Goal: Transaction & Acquisition: Purchase product/service

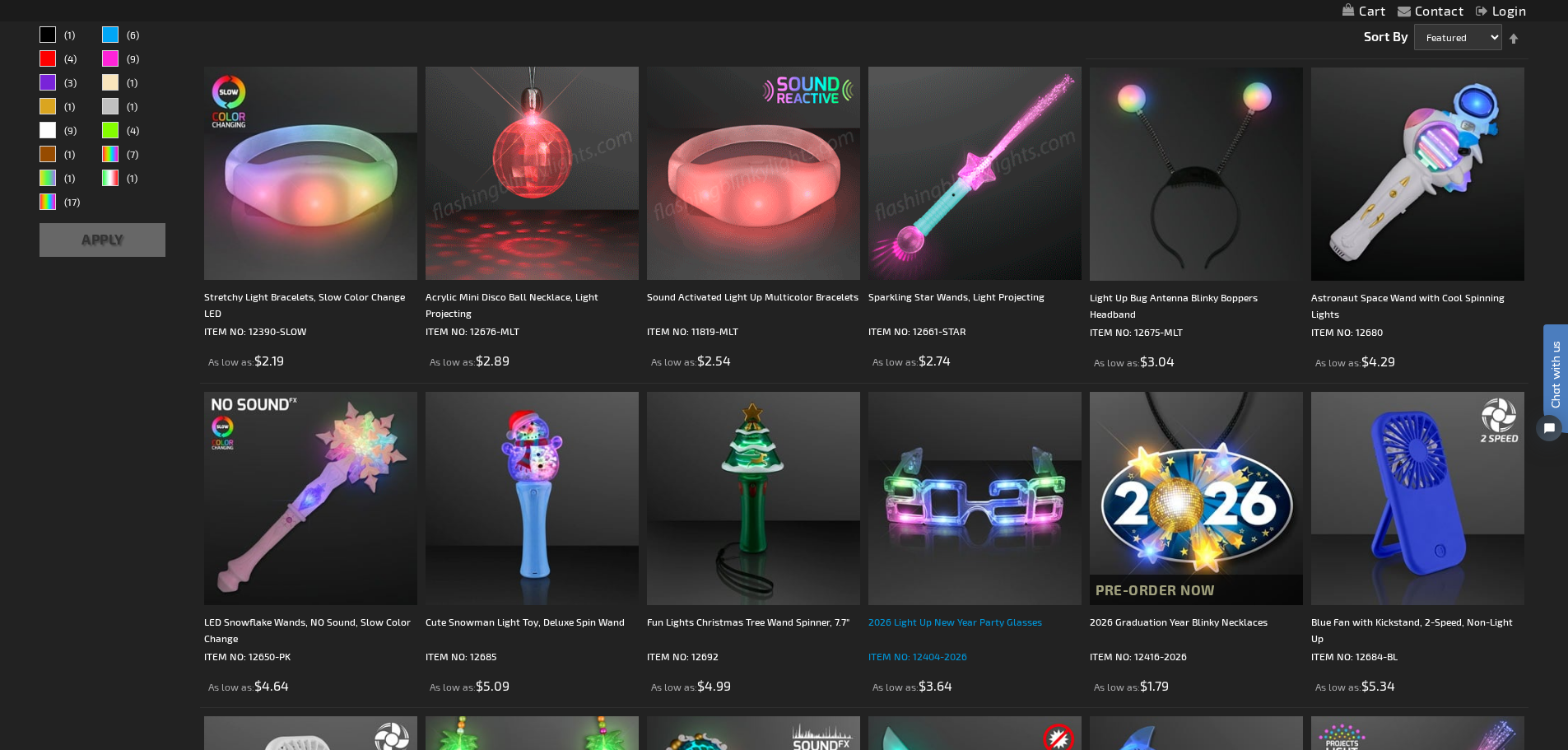
scroll to position [412, 0]
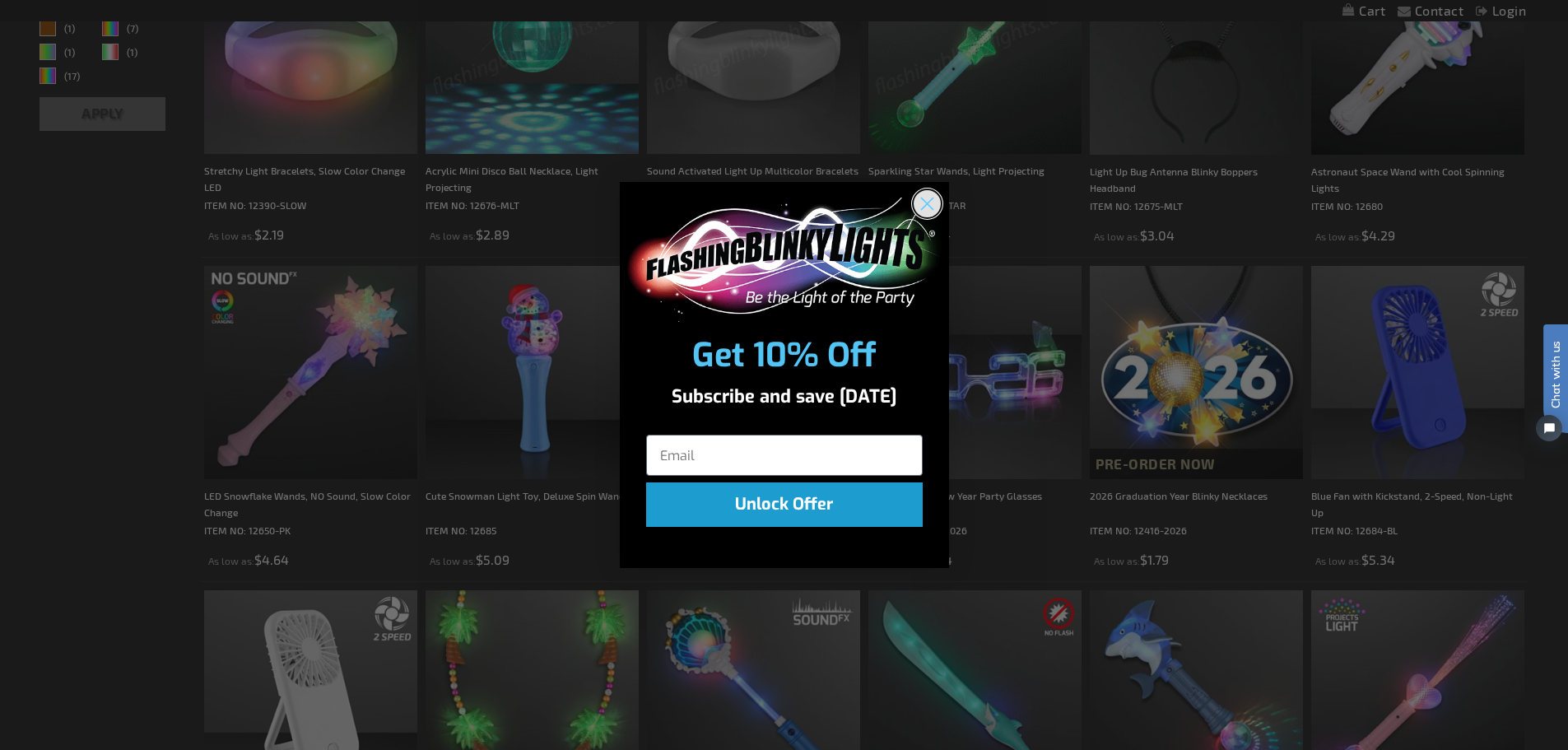
click at [928, 209] on circle "Close dialog" at bounding box center [926, 204] width 27 height 27
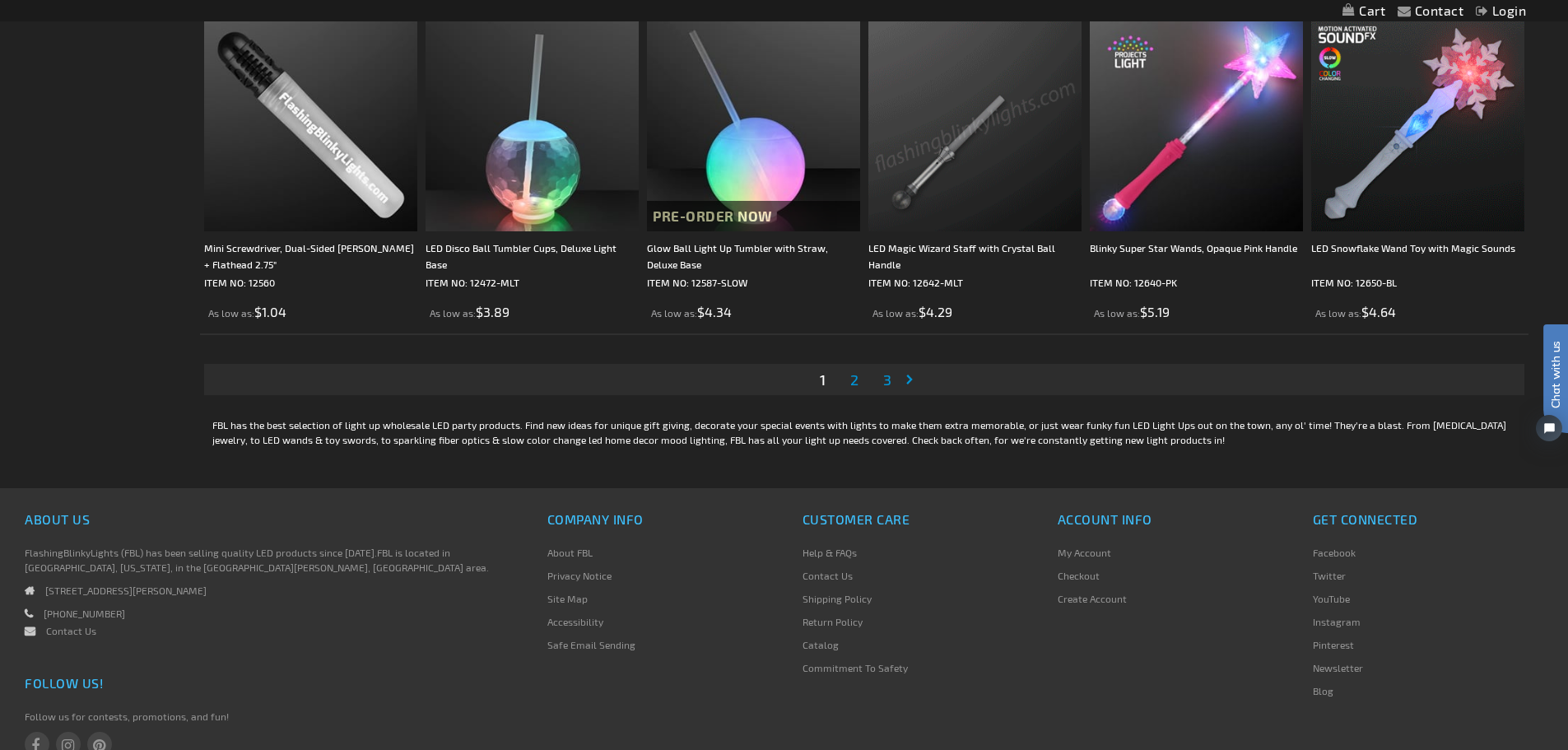
scroll to position [3294, 0]
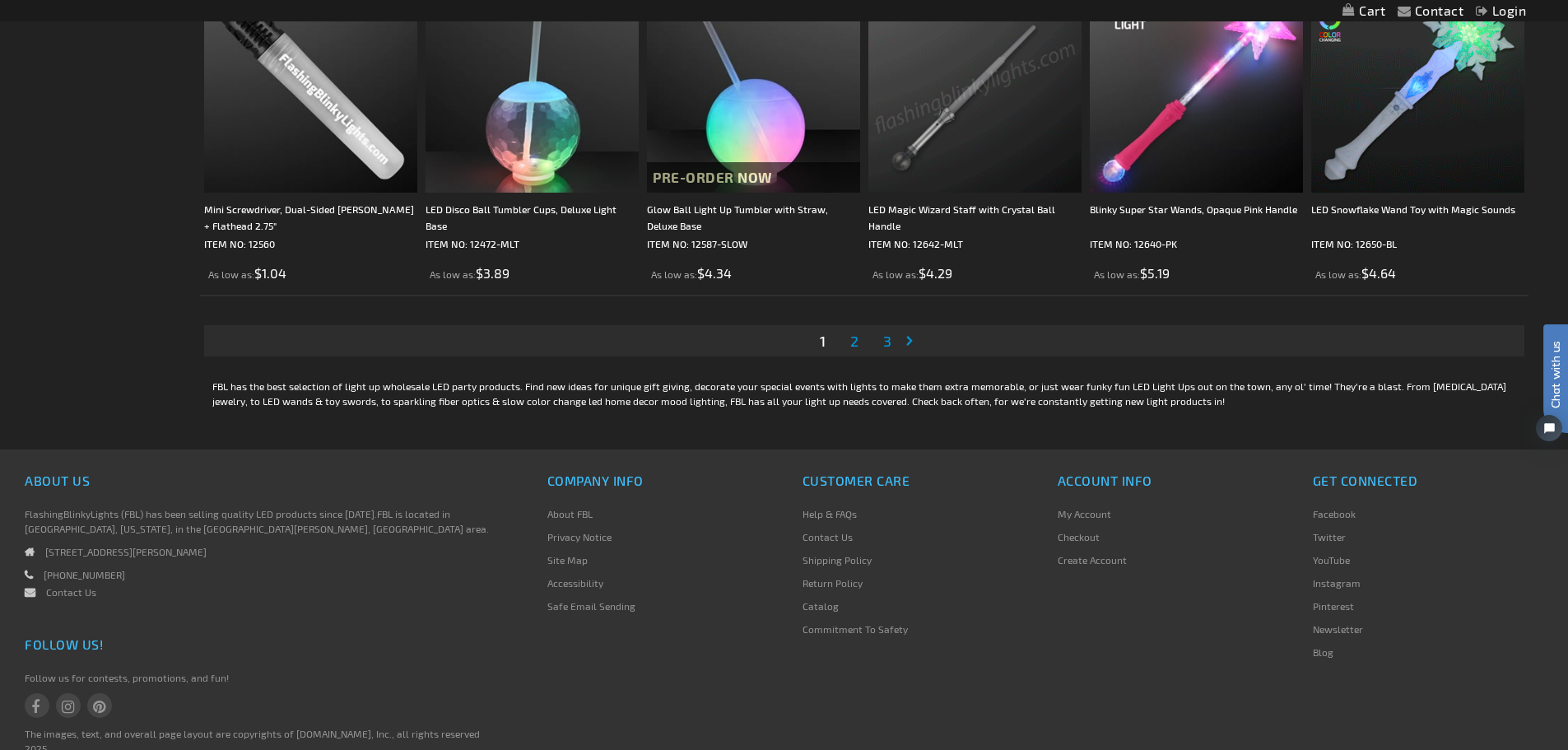
click at [851, 344] on span "2" at bounding box center [855, 341] width 8 height 18
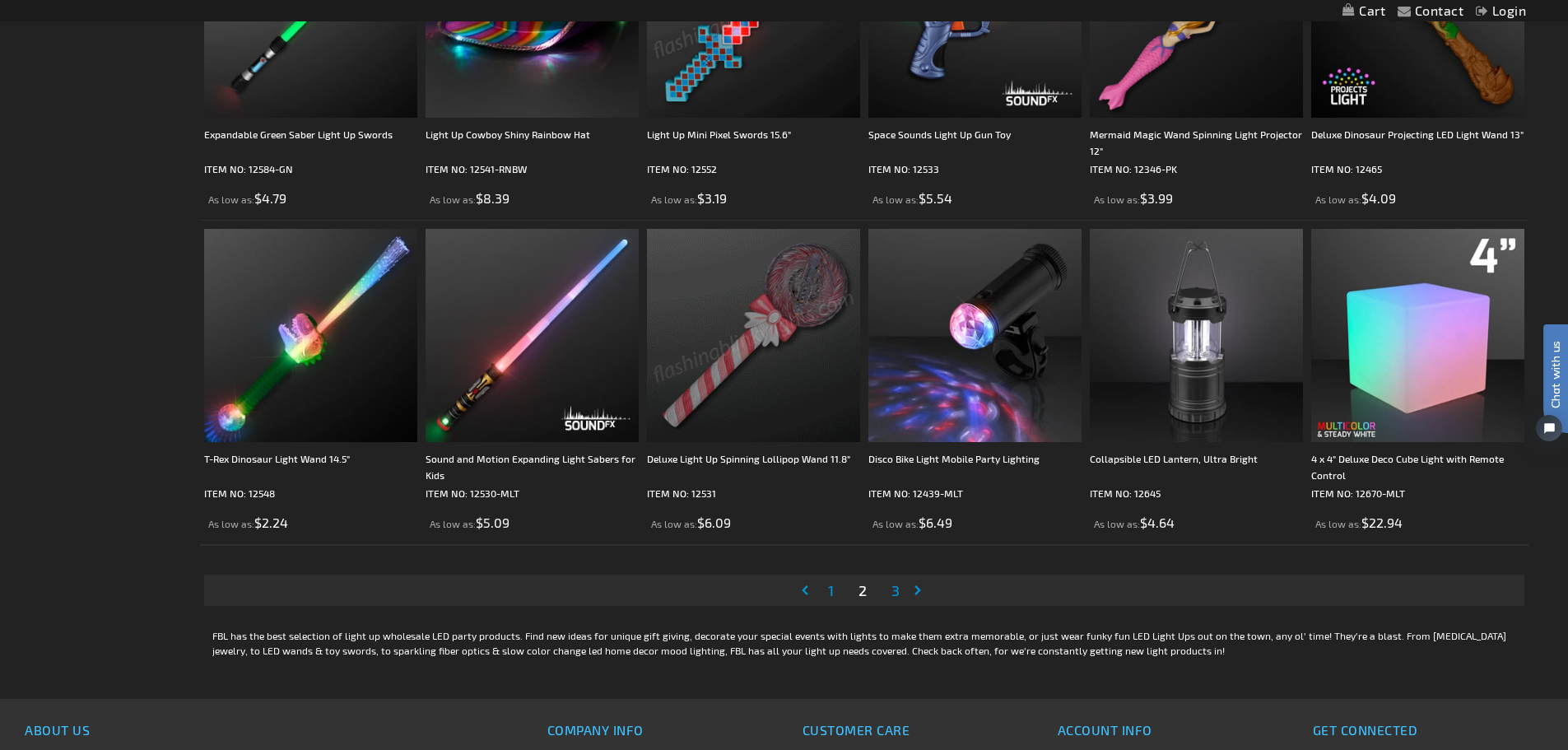
scroll to position [3047, 0]
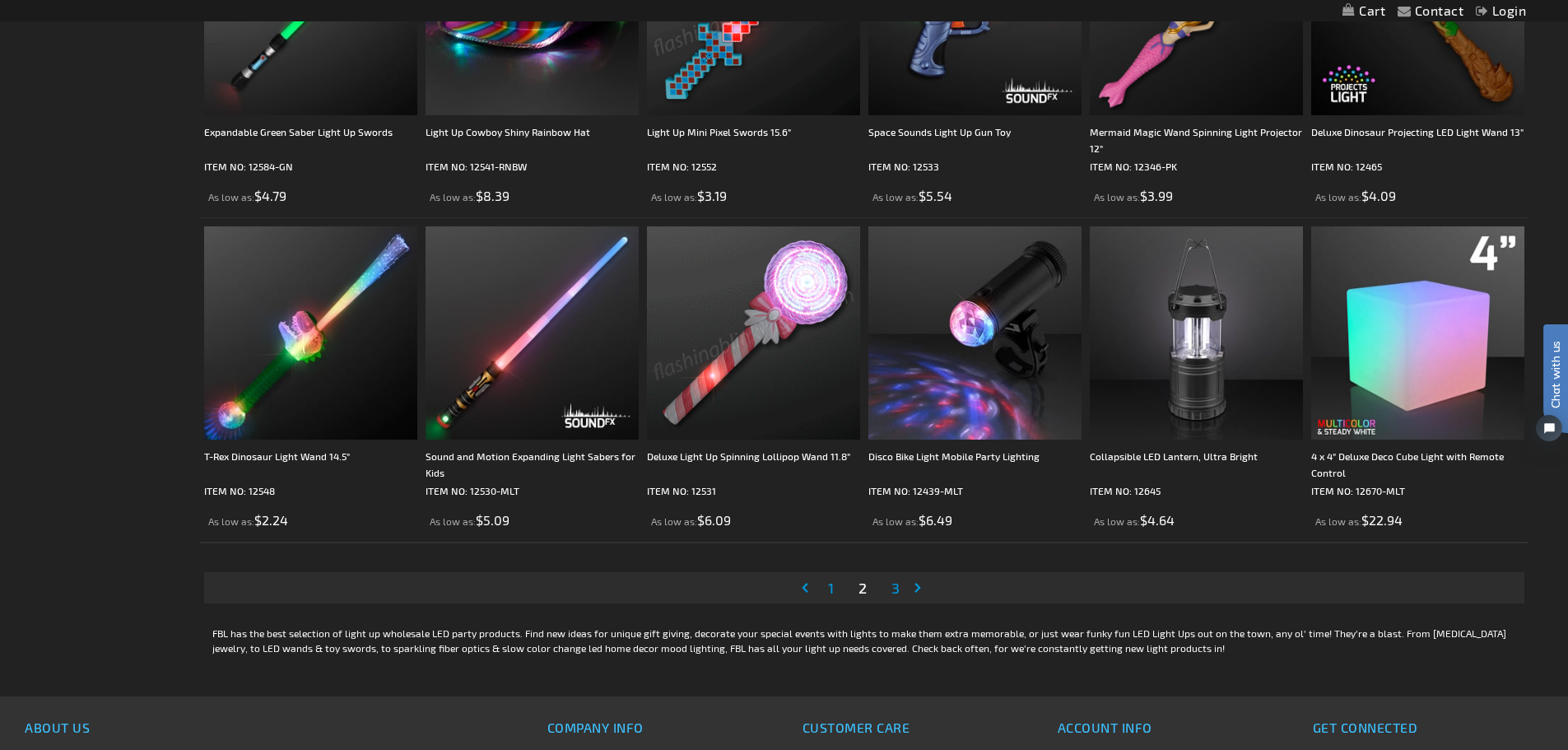
click at [896, 588] on span "3" at bounding box center [895, 588] width 8 height 18
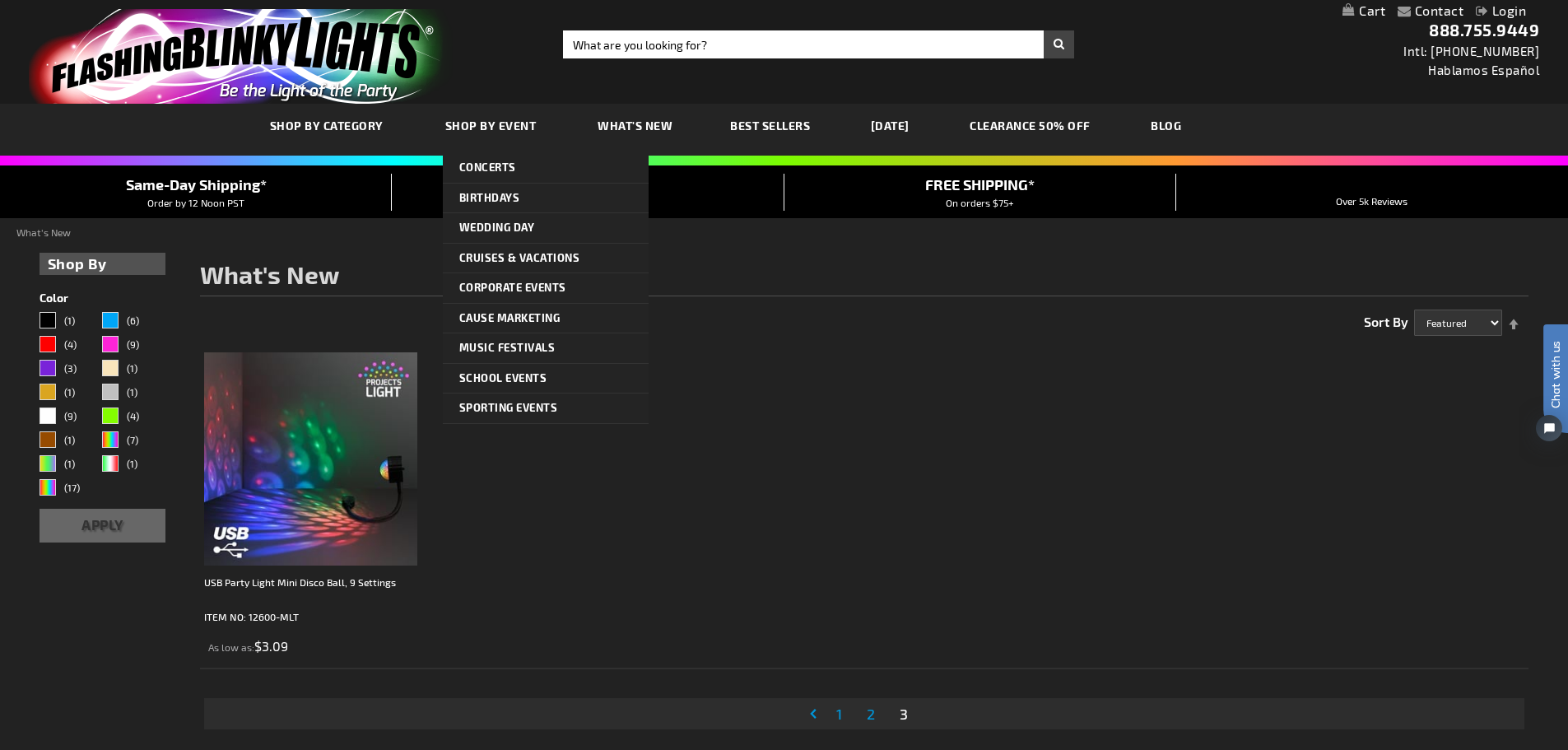
click at [509, 128] on span "Shop By Event" at bounding box center [491, 125] width 91 height 14
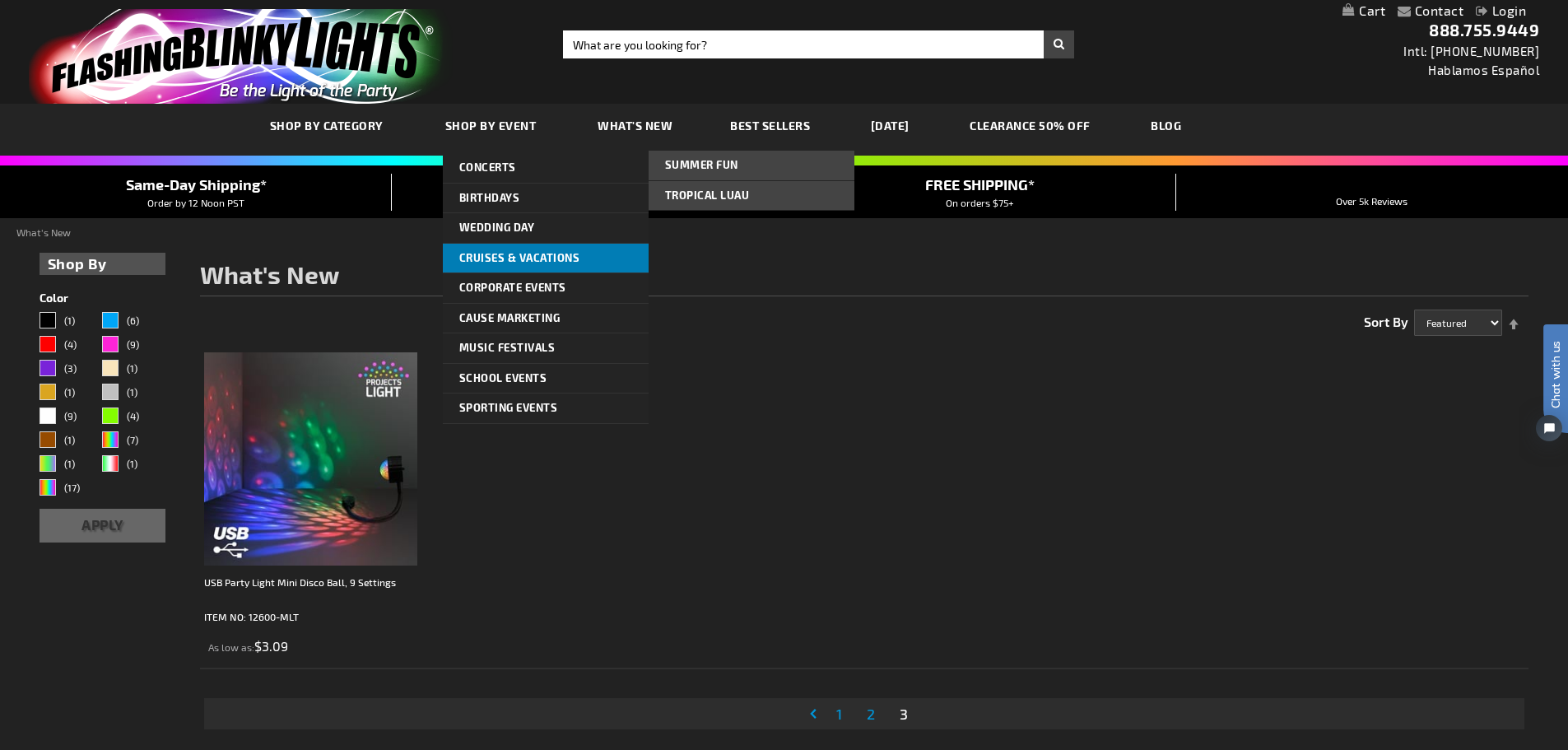
click at [600, 262] on link "Cruises & Vacations" at bounding box center [546, 259] width 205 height 30
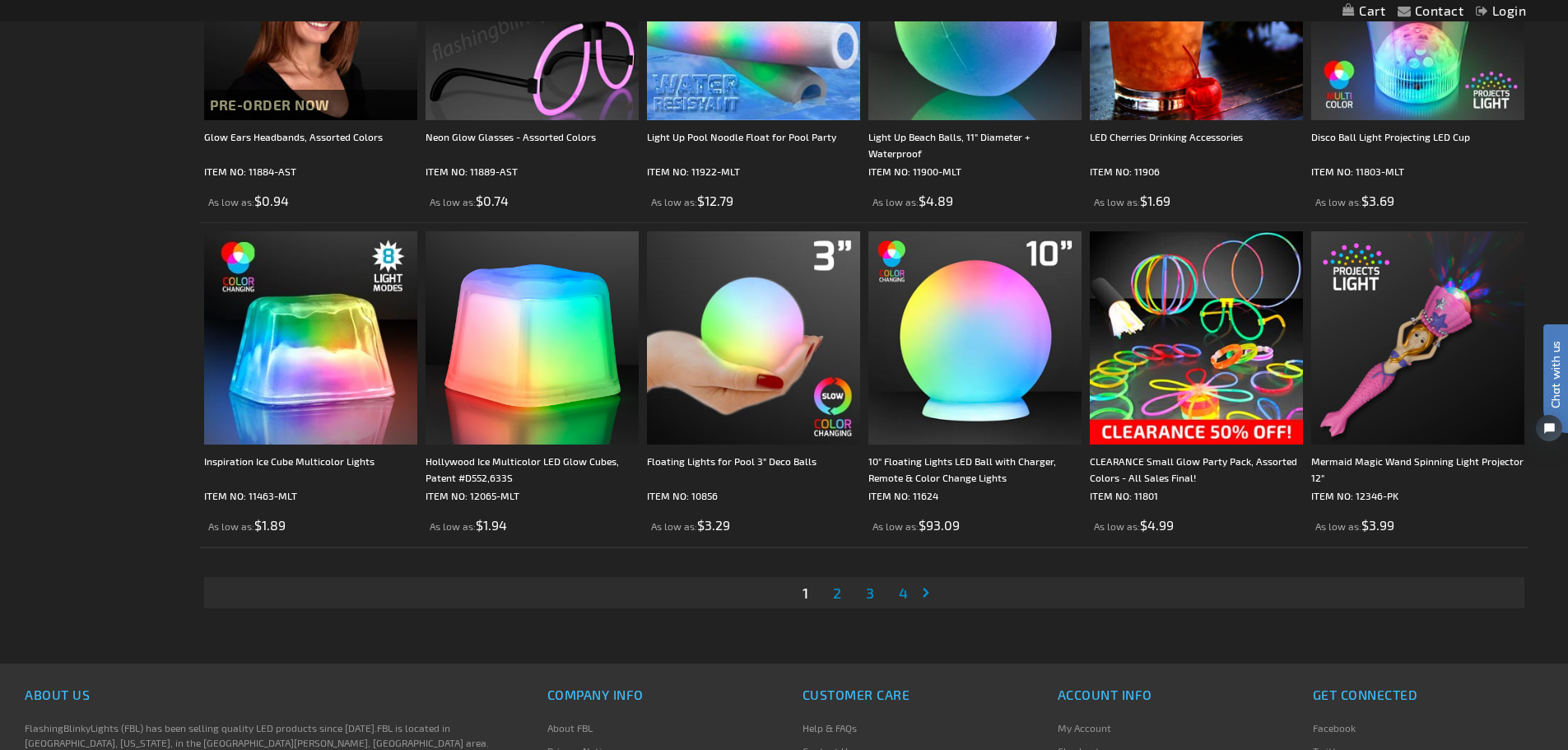
scroll to position [3047, 0]
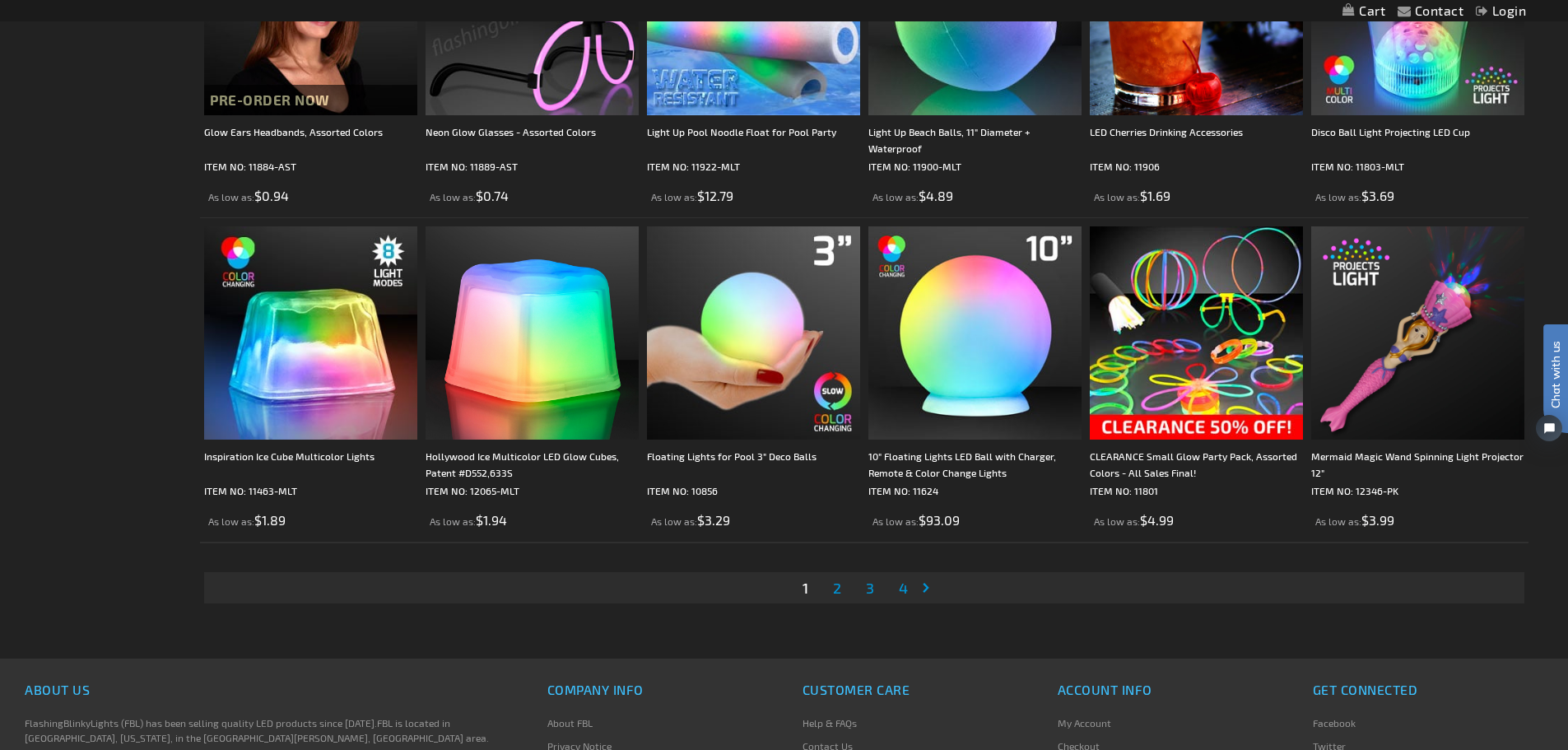
click at [830, 588] on link "Page 2" at bounding box center [837, 588] width 15 height 25
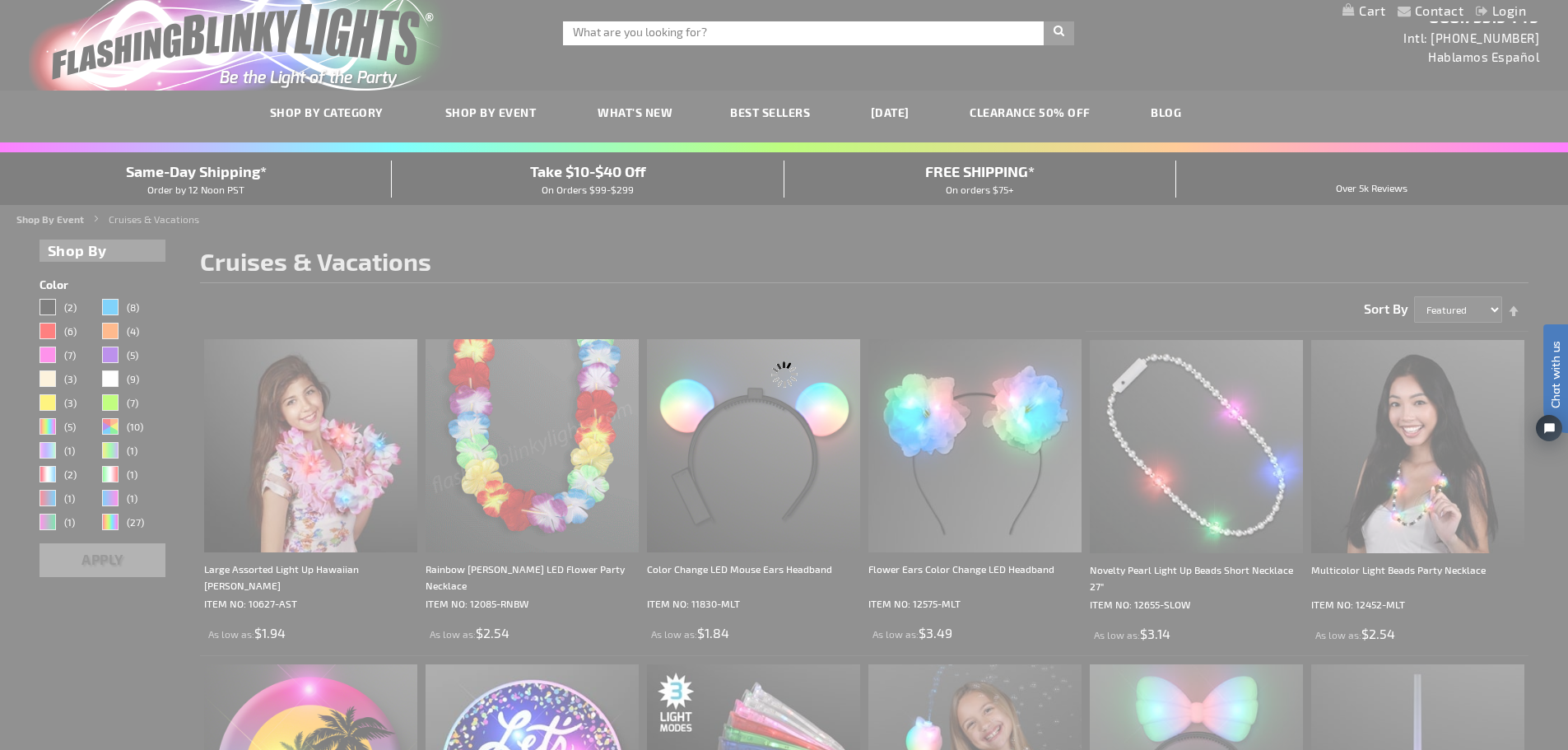
scroll to position [0, 0]
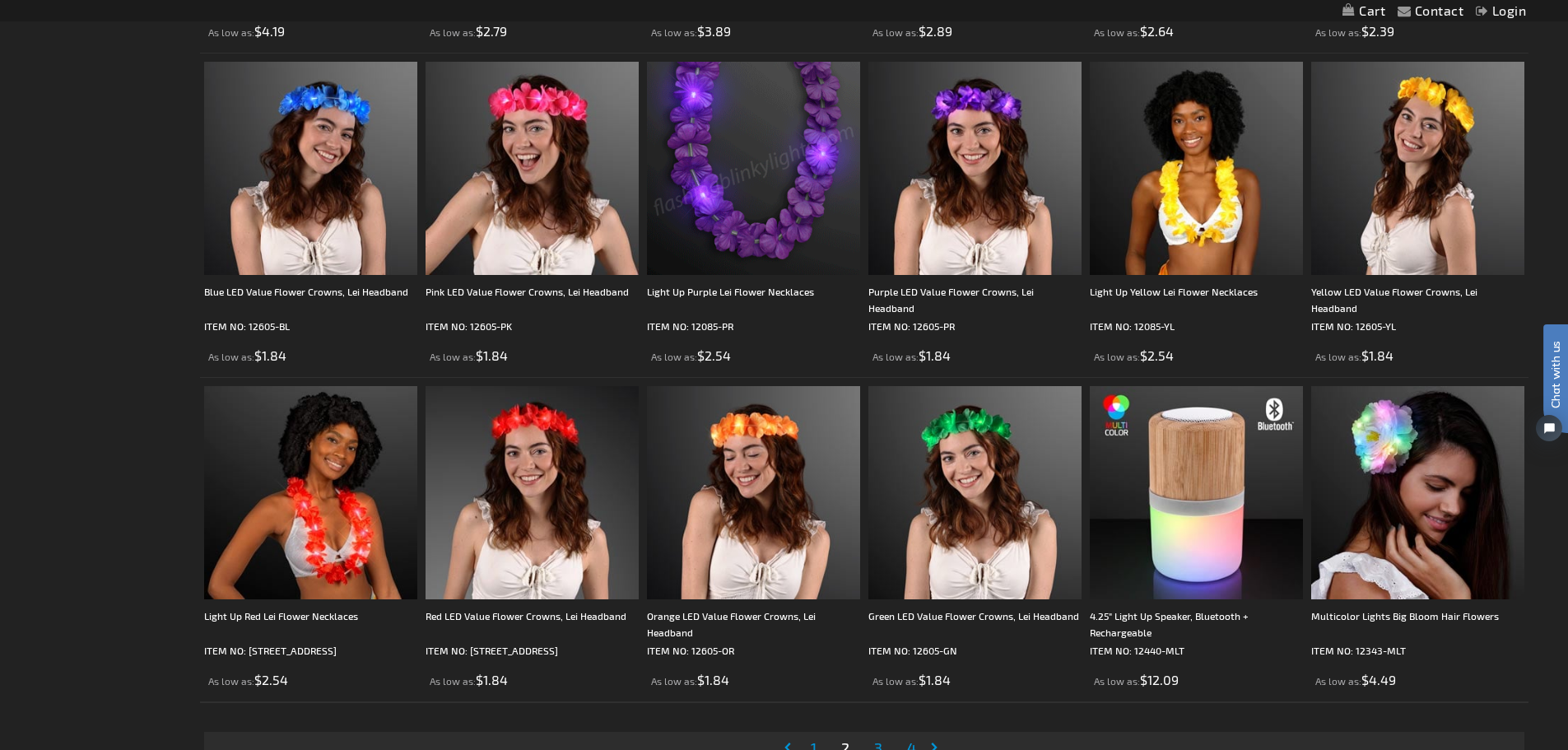
scroll to position [2964, 0]
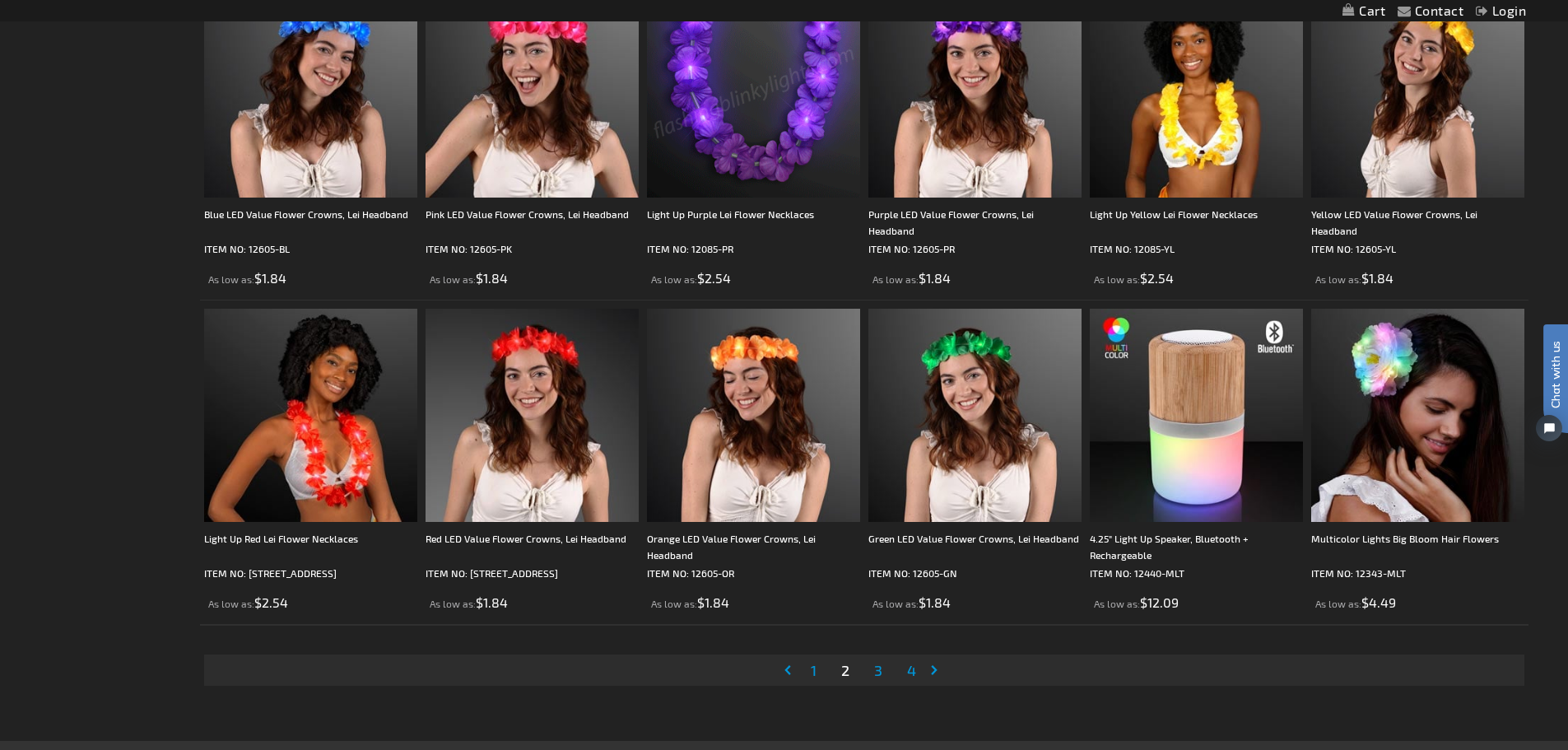
click at [878, 668] on span "3" at bounding box center [878, 670] width 8 height 18
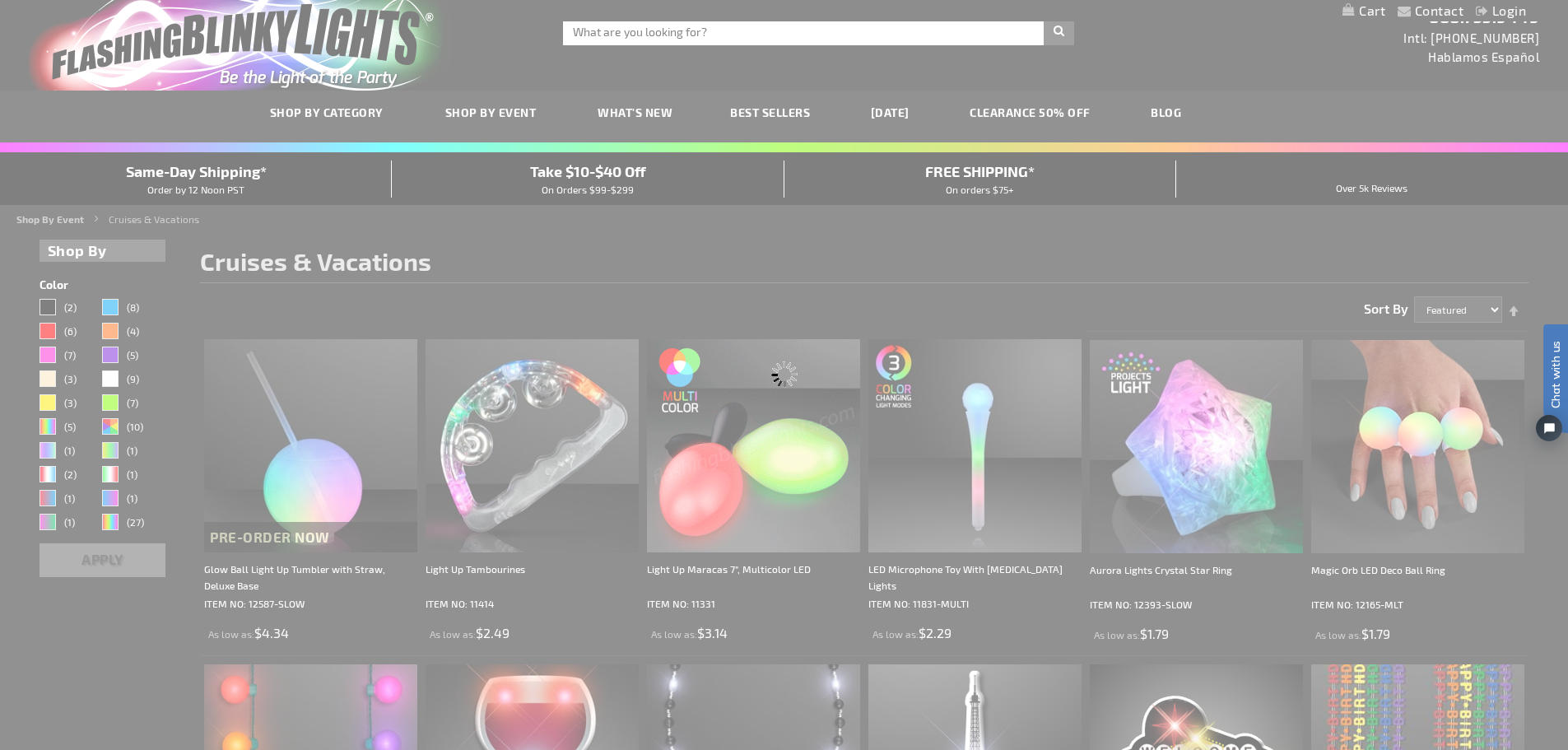
scroll to position [0, 0]
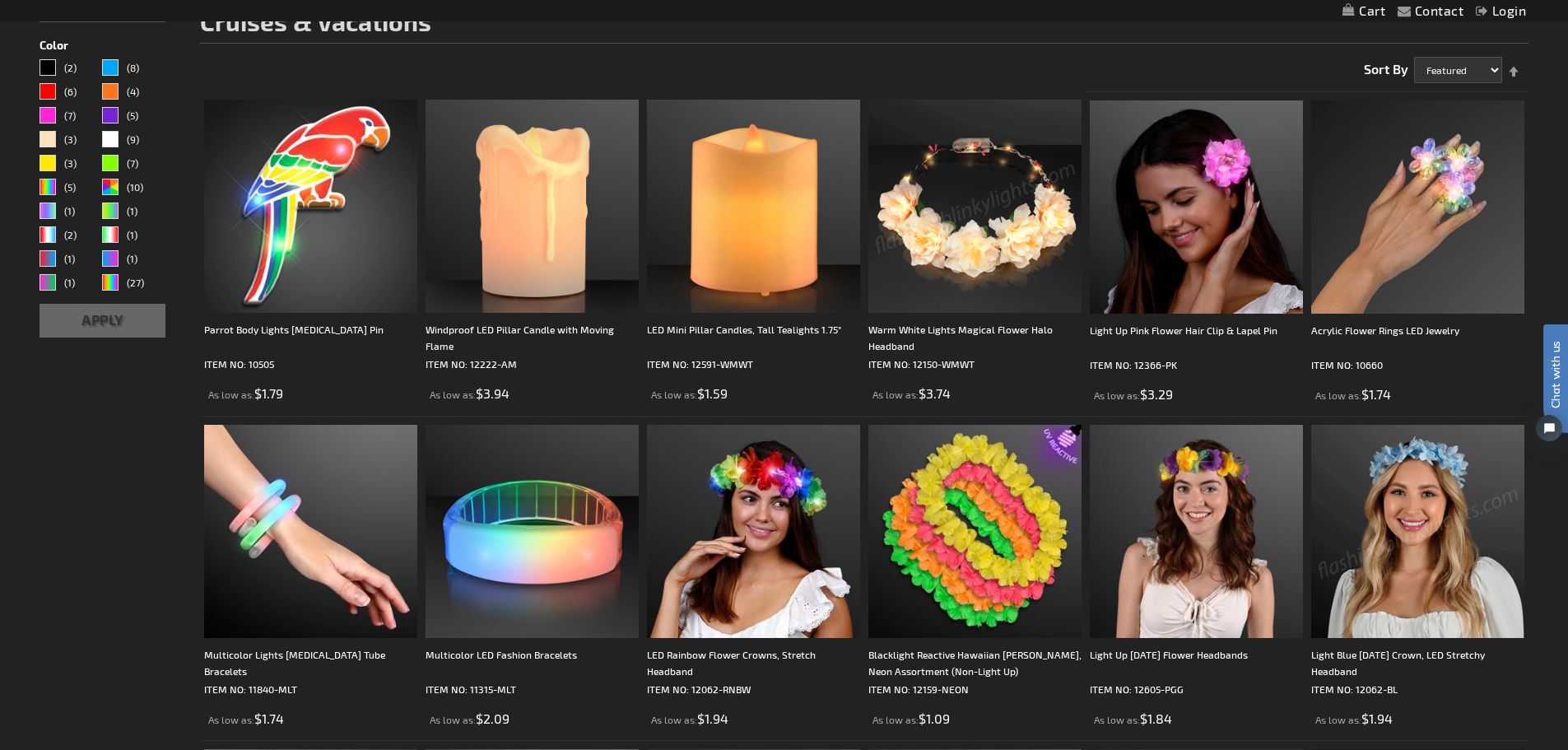
scroll to position [247, 0]
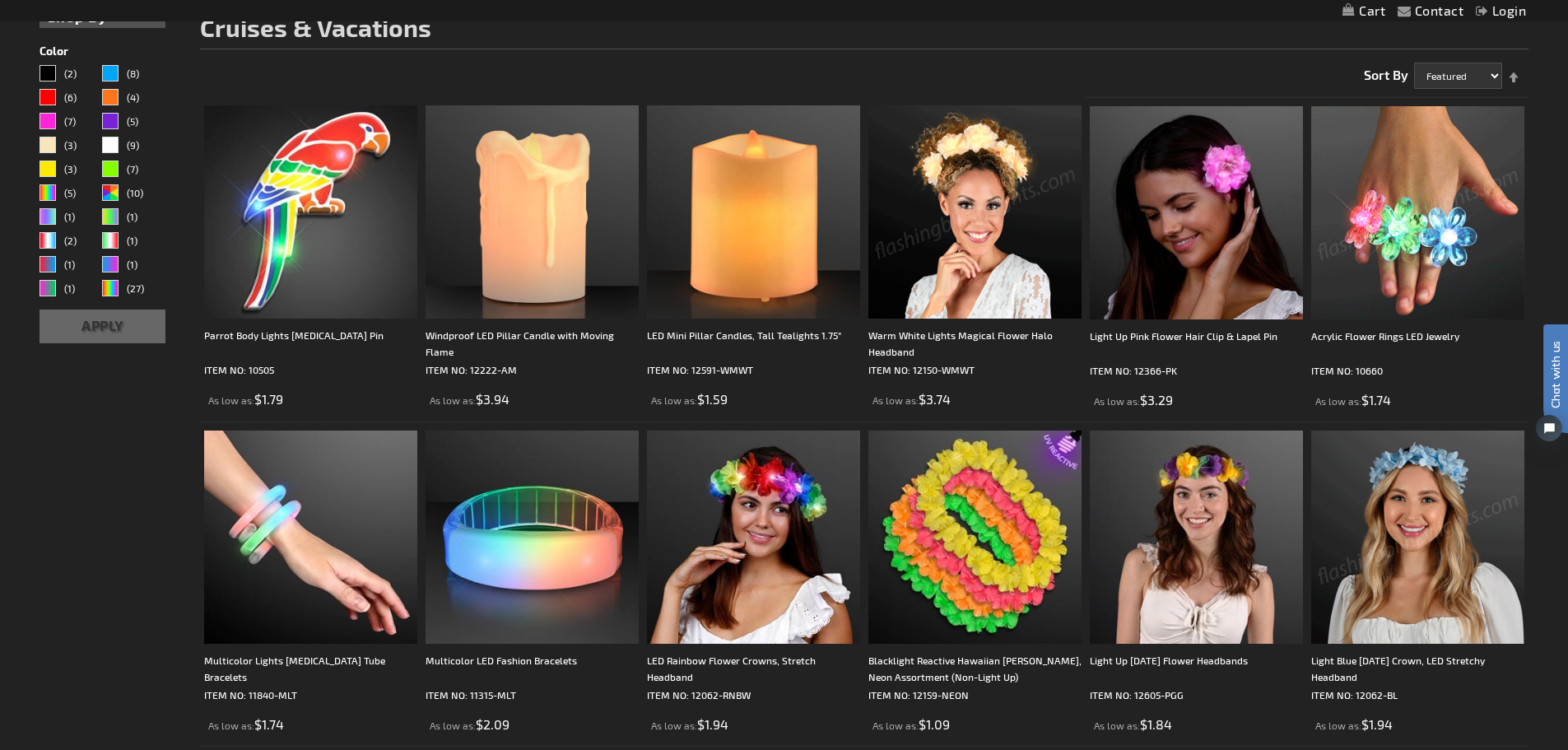
click at [1401, 206] on img at bounding box center [1417, 212] width 213 height 213
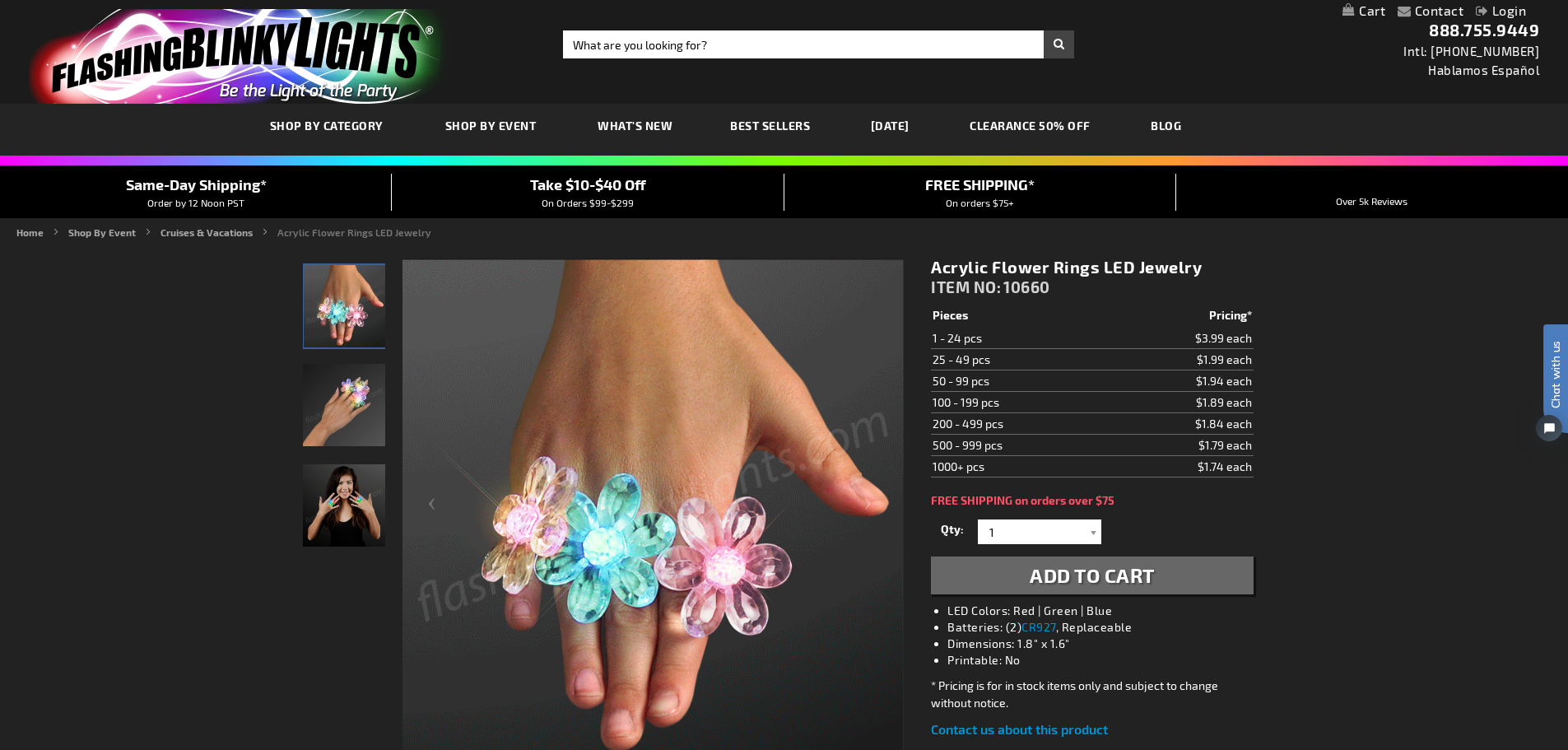
click at [343, 527] on img "Girl displaying LED Light Up Acrylic Flower Ring" at bounding box center [344, 505] width 82 height 82
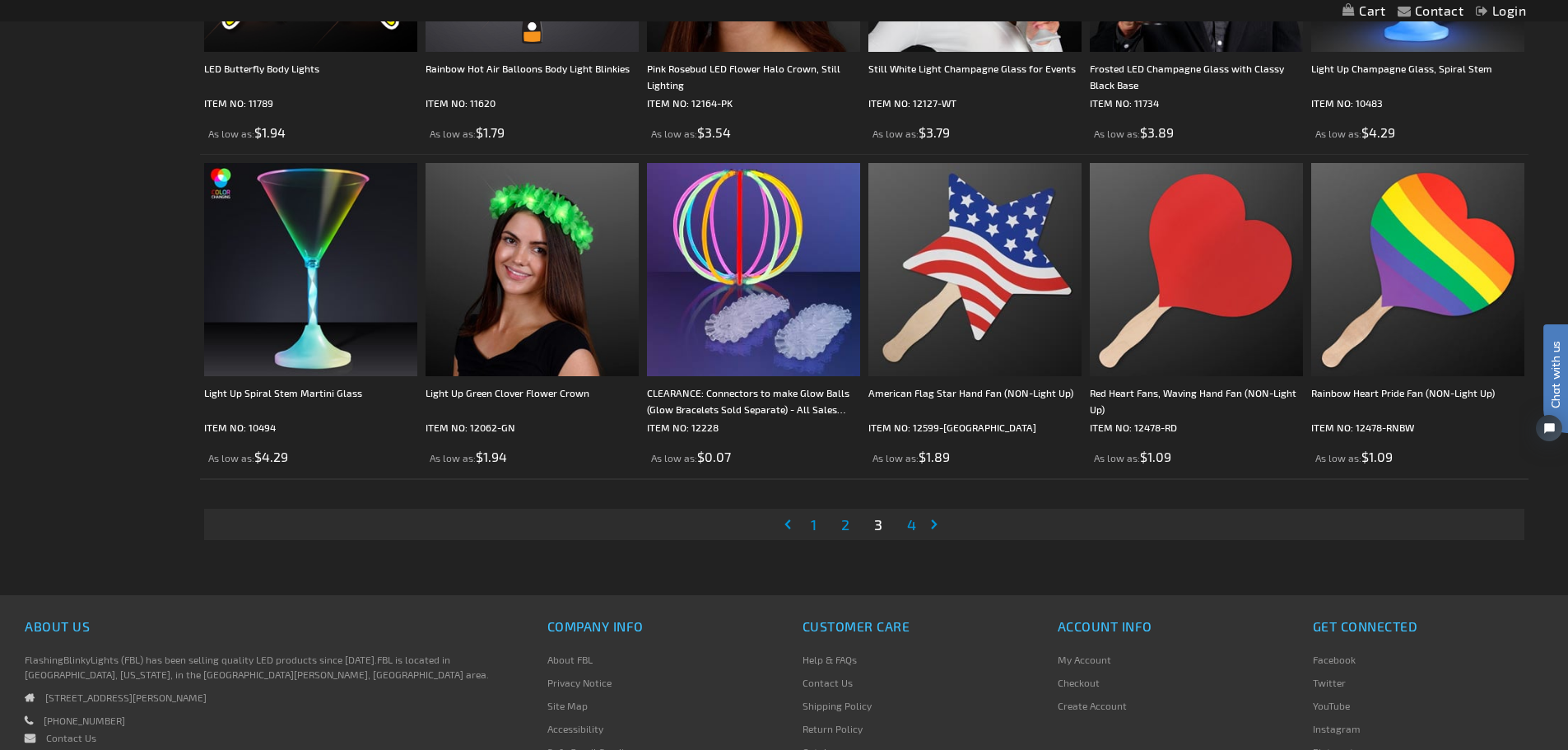
scroll to position [3340, 0]
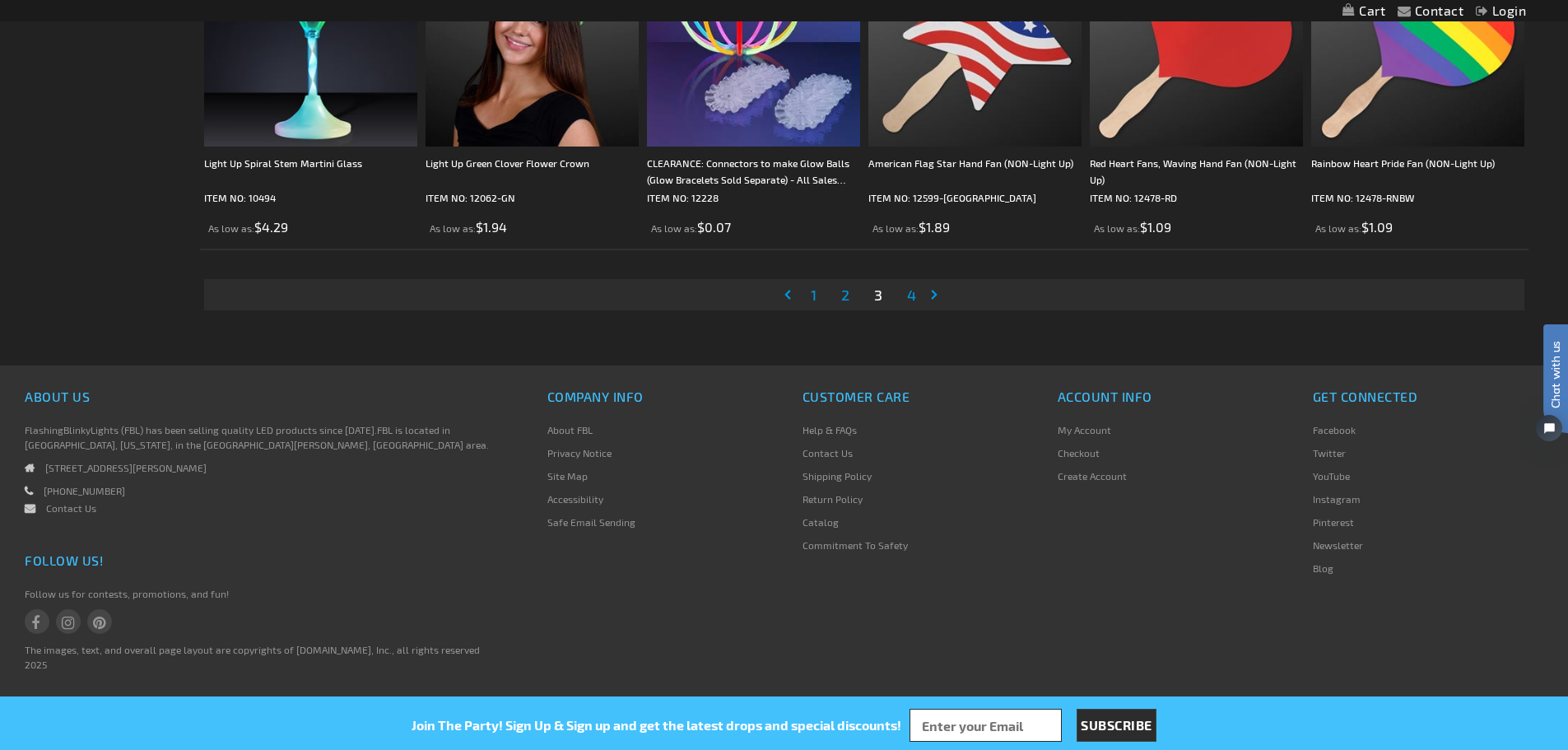
click at [914, 298] on span "4" at bounding box center [911, 295] width 9 height 18
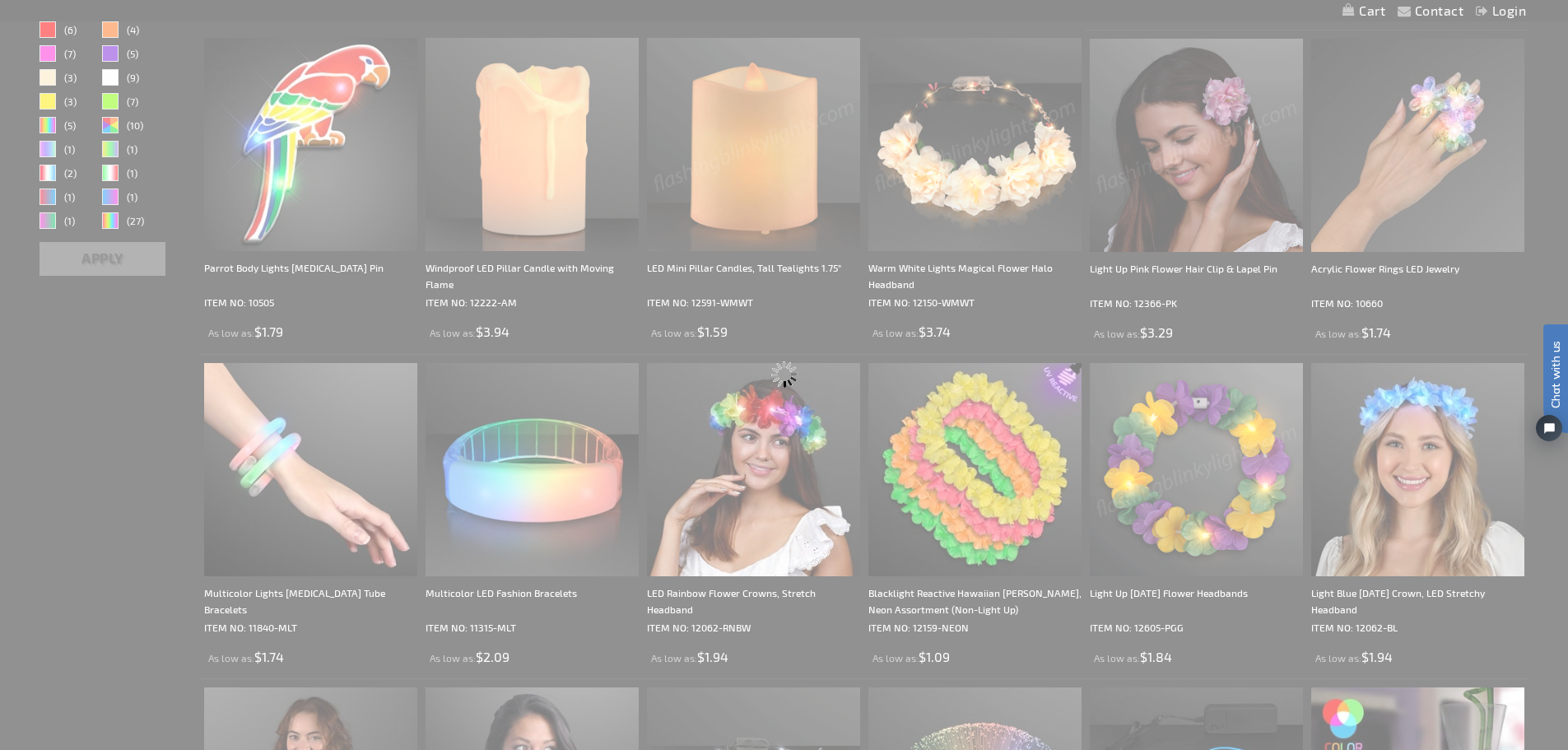
scroll to position [15, 0]
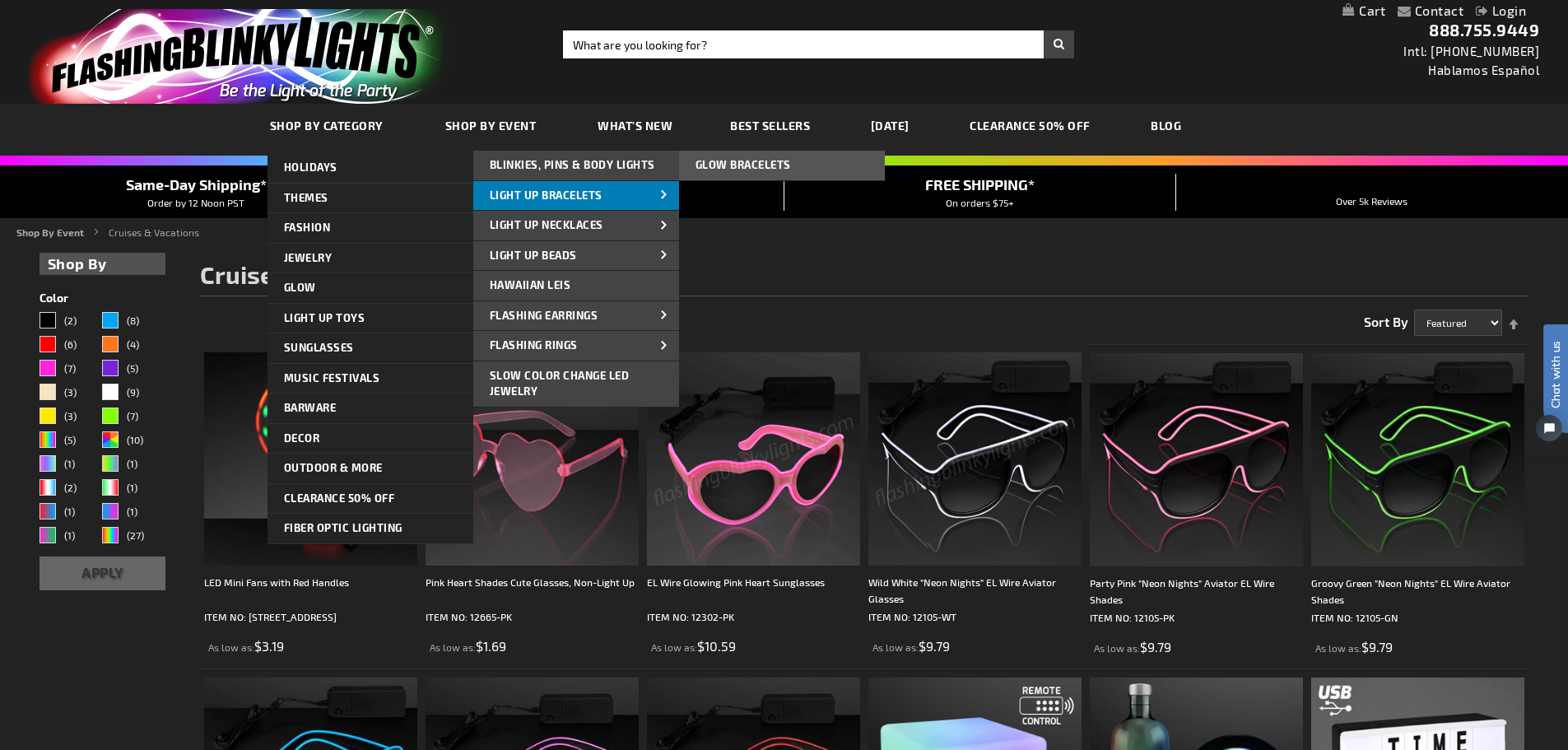
click at [547, 198] on span "Light Up Bracelets" at bounding box center [546, 196] width 113 height 13
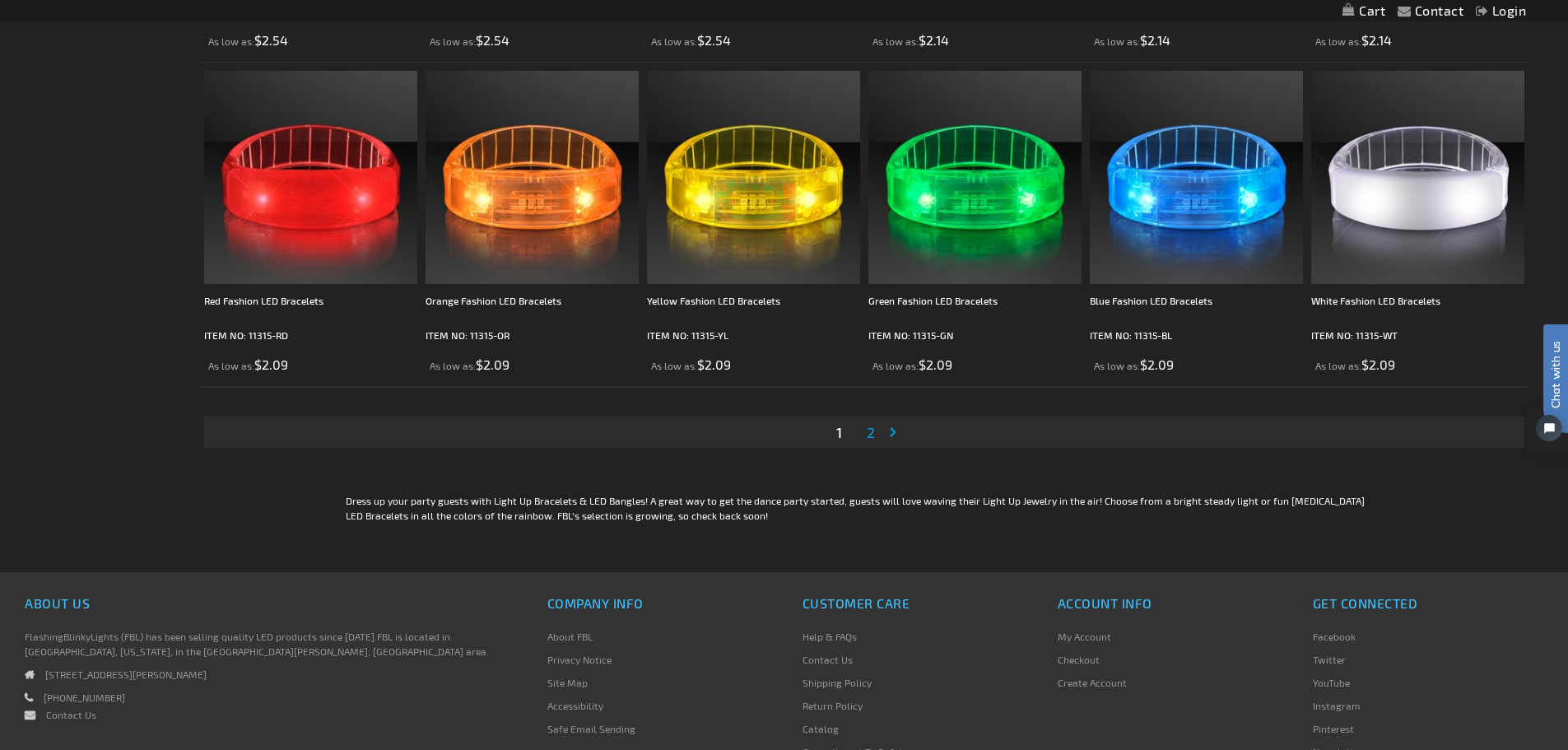
scroll to position [3211, 0]
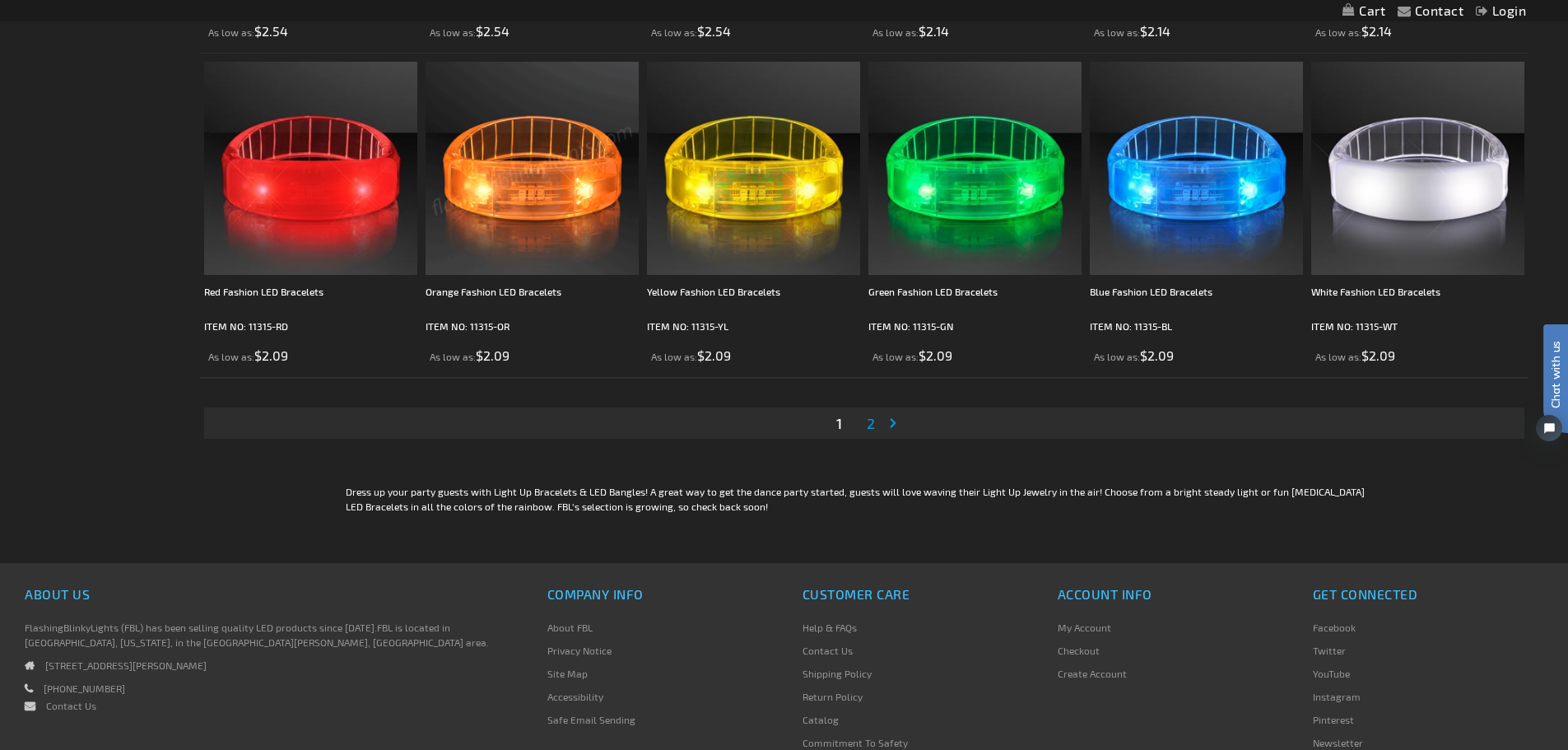
click at [869, 418] on span "2" at bounding box center [871, 423] width 8 height 18
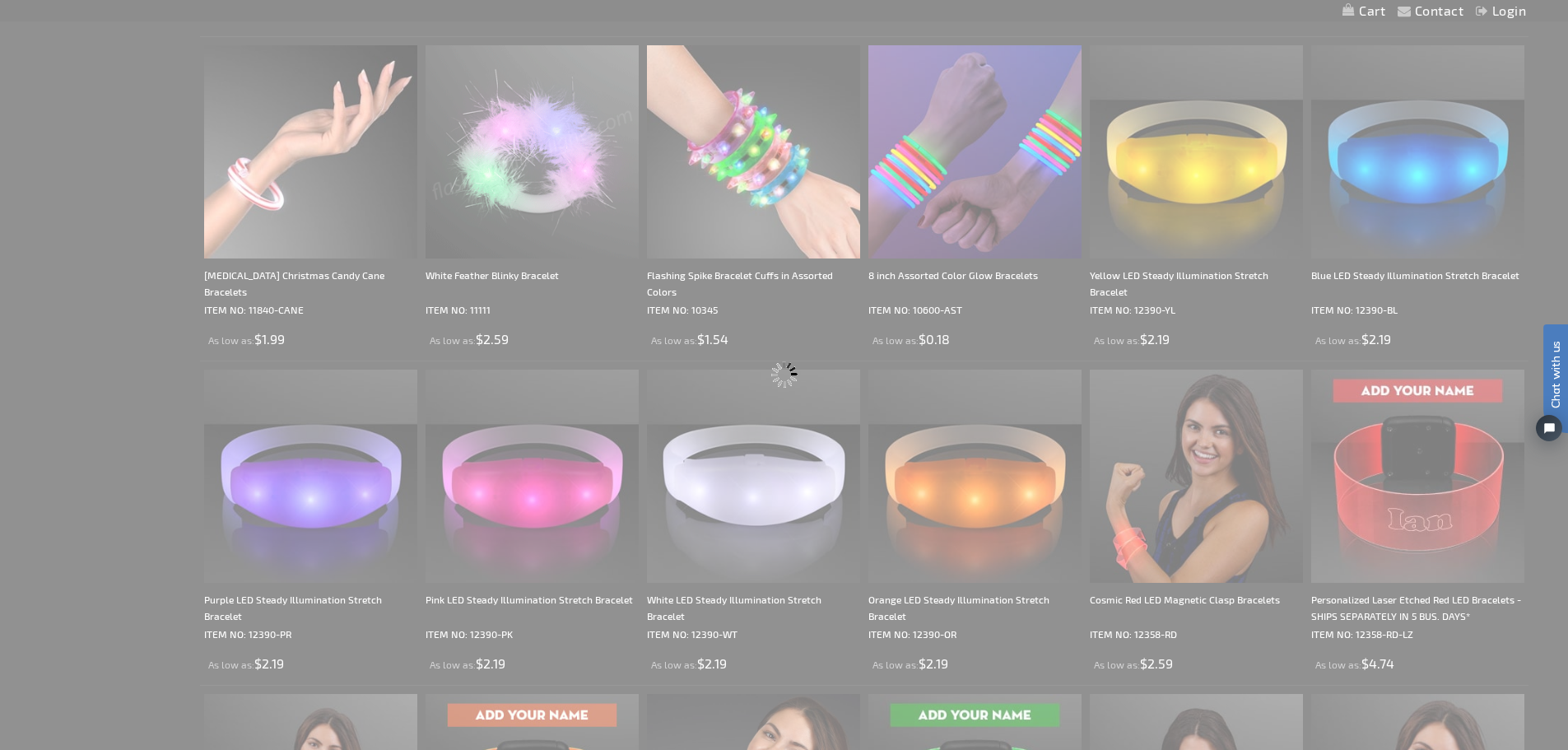
scroll to position [744, 0]
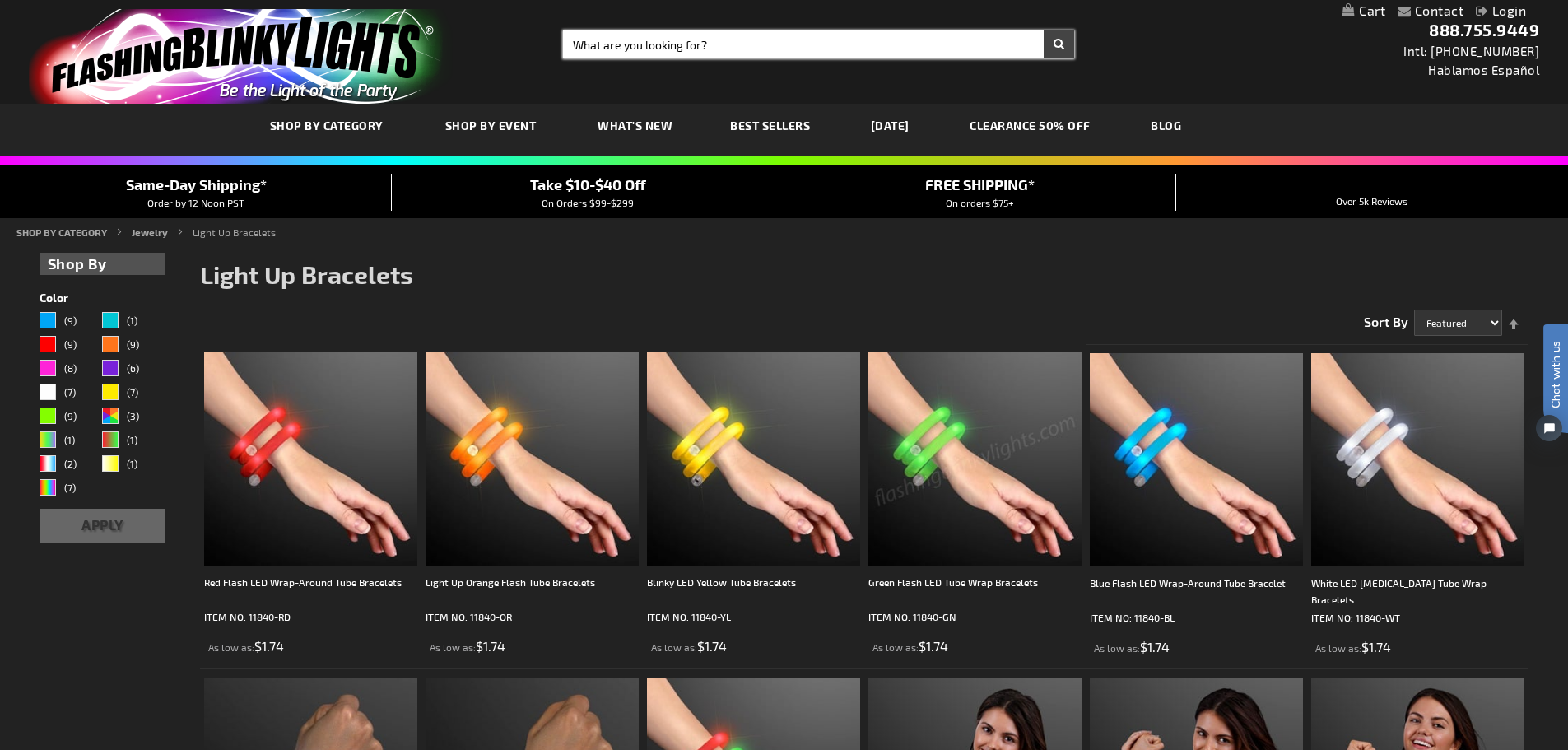
click at [706, 46] on input "Search" at bounding box center [818, 45] width 511 height 28
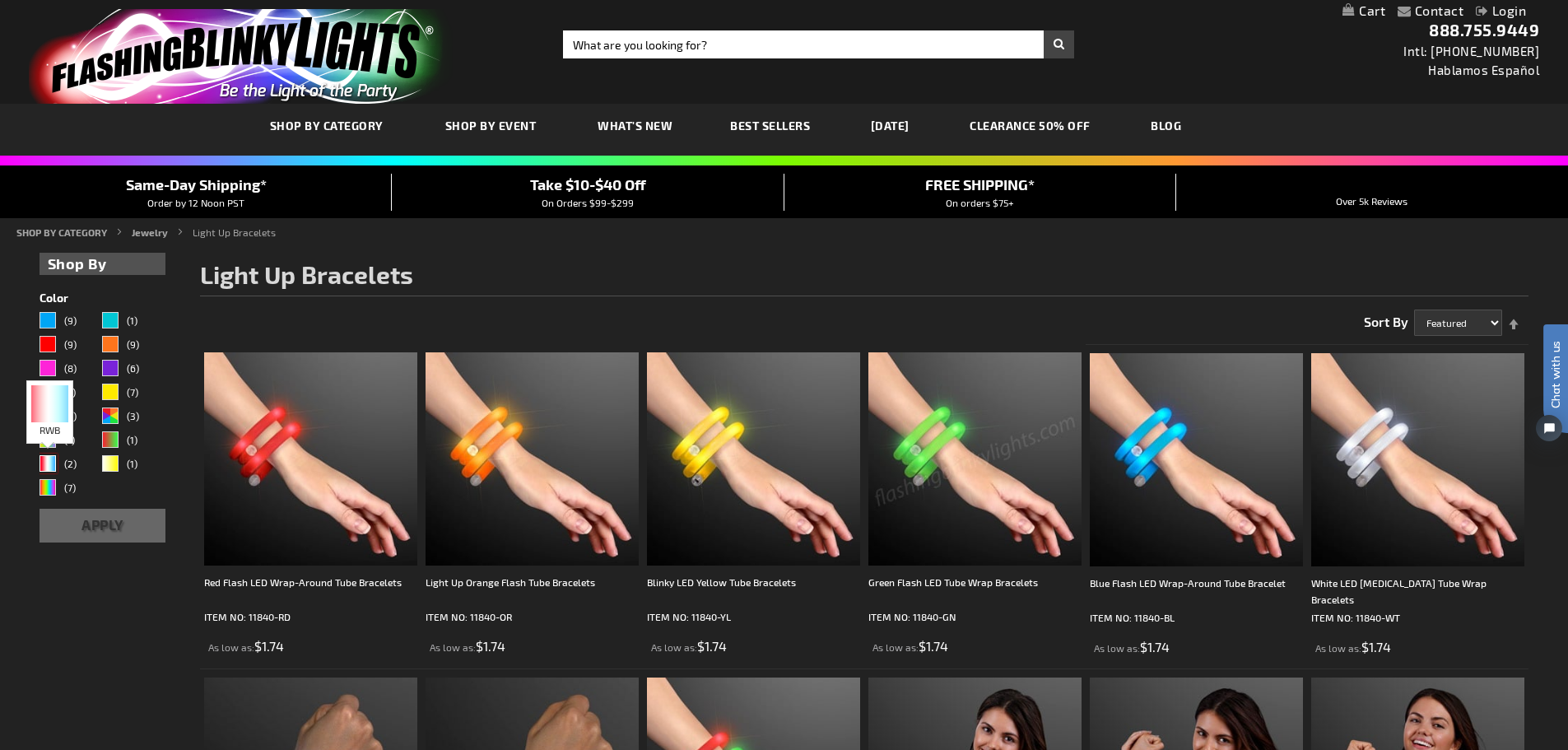
click at [55, 467] on div "RWB" at bounding box center [48, 464] width 17 height 17
click at [53, 460] on div "RWB" at bounding box center [48, 464] width 17 height 17
click at [51, 466] on div "RWB" at bounding box center [48, 464] width 17 height 17
click at [92, 522] on button "Apply" at bounding box center [103, 525] width 127 height 34
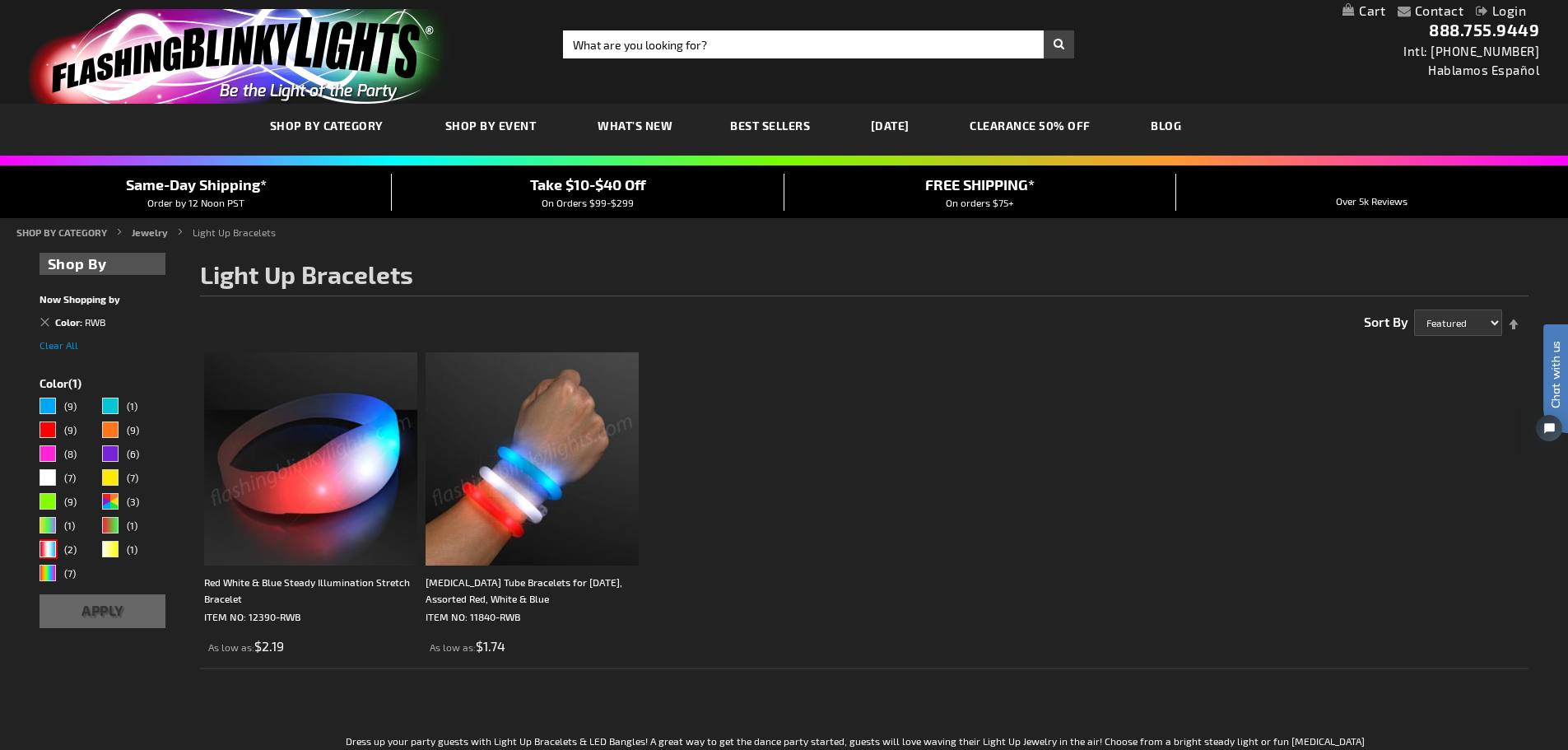
click at [338, 469] on img at bounding box center [310, 458] width 213 height 213
